Goal: Check status

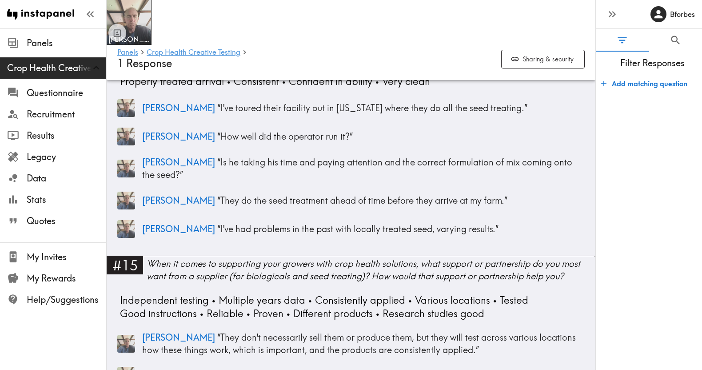
scroll to position [1828, 0]
